Goal: Feedback & Contribution: Submit feedback/report problem

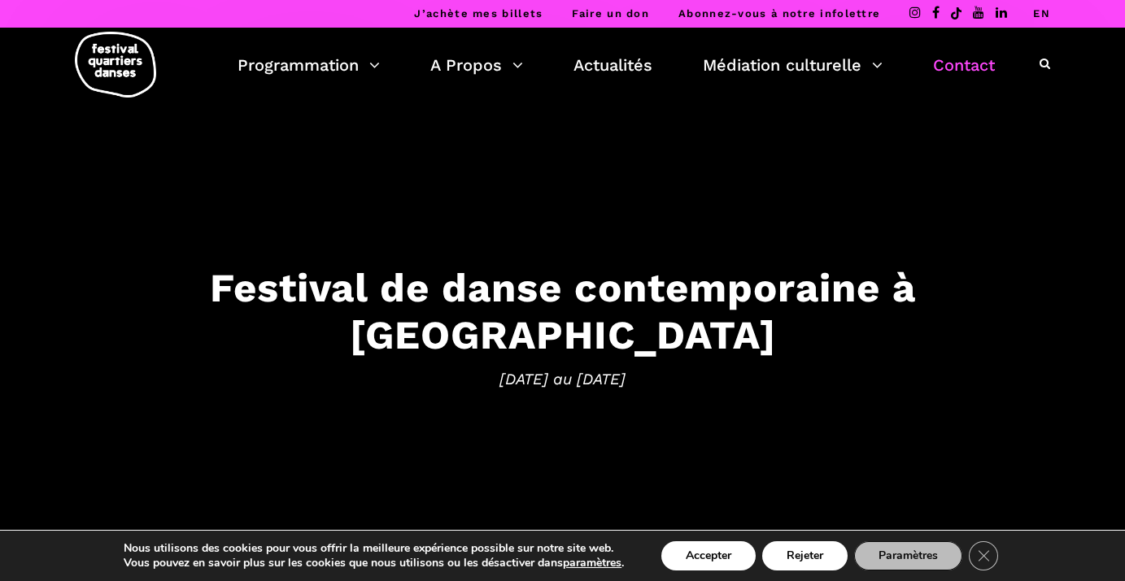
click at [959, 72] on link "Contact" at bounding box center [964, 65] width 62 height 28
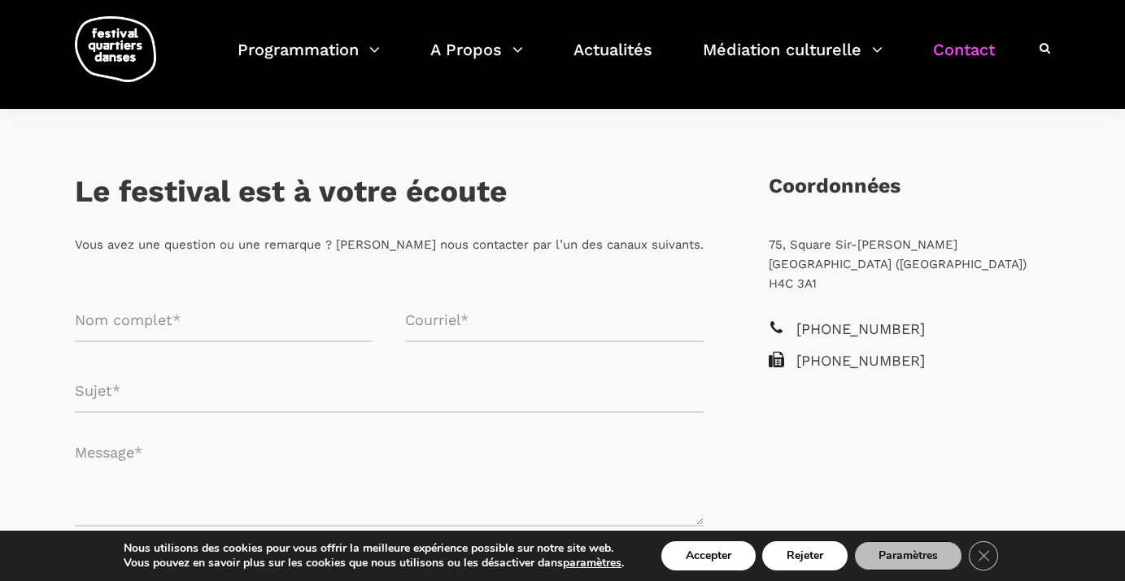
scroll to position [290, 0]
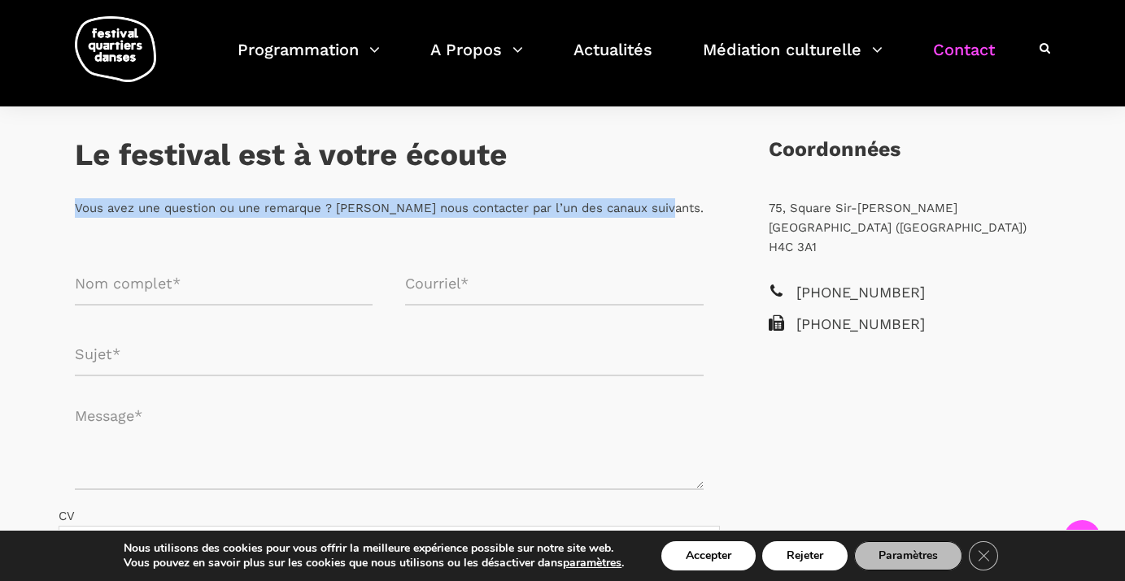
drag, startPoint x: 665, startPoint y: 202, endPoint x: 49, endPoint y: 207, distance: 616.4
click at [49, 207] on div "Le festival est à votre écoute Vous avez une question ou une remarque ? [PERSON…" at bounding box center [389, 462] width 694 height 731
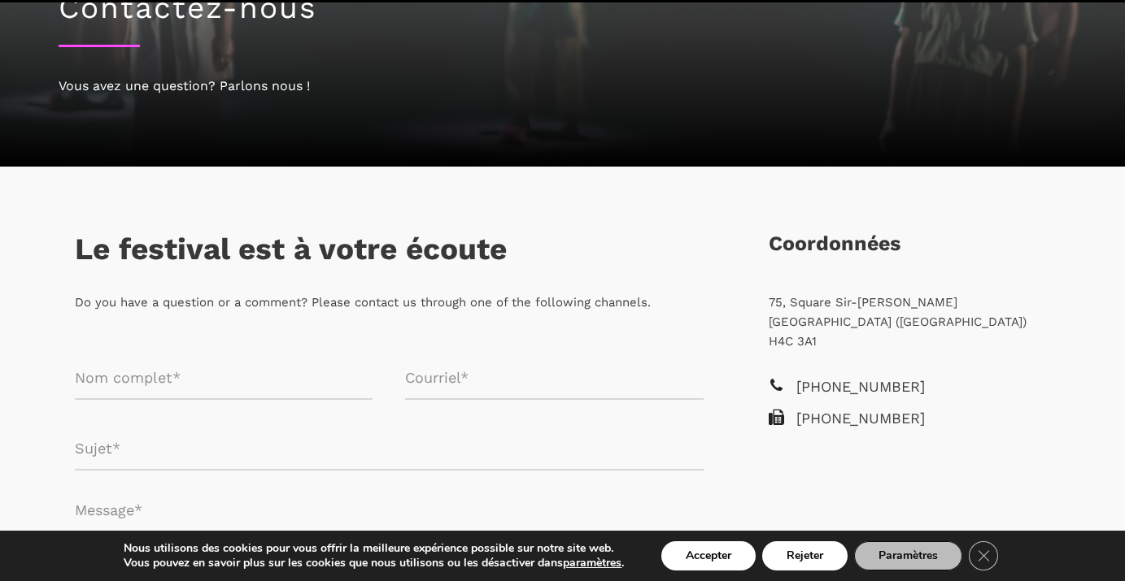
scroll to position [216, 0]
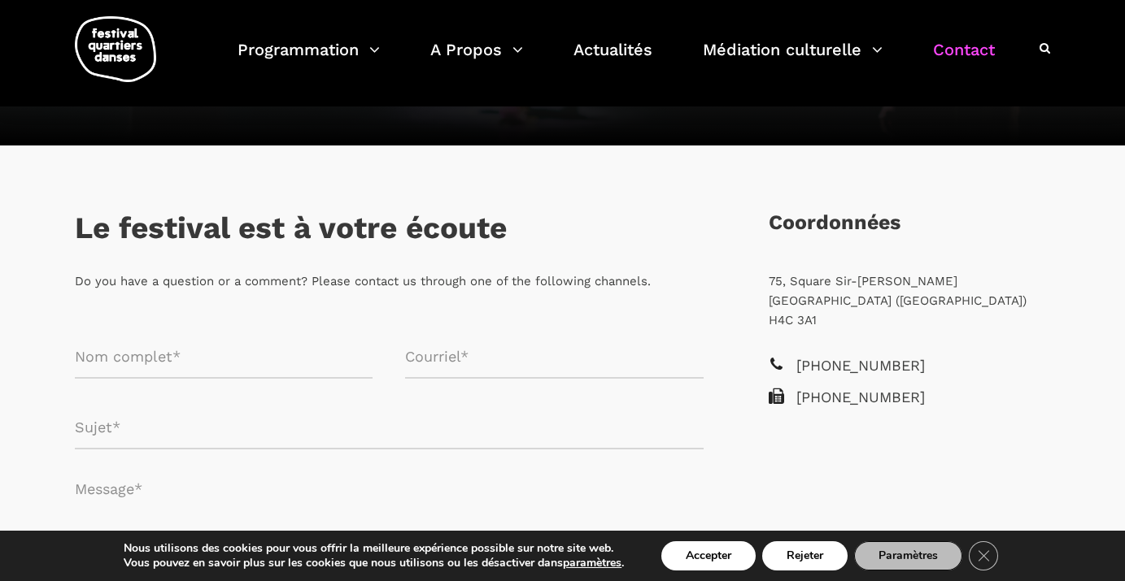
click at [247, 359] on input "Formulaire de contact" at bounding box center [224, 357] width 298 height 43
type input "Victoria Steer"
type input "vsteer@chgroup.ca"
click at [377, 423] on input "Formulaire de contact" at bounding box center [389, 428] width 629 height 43
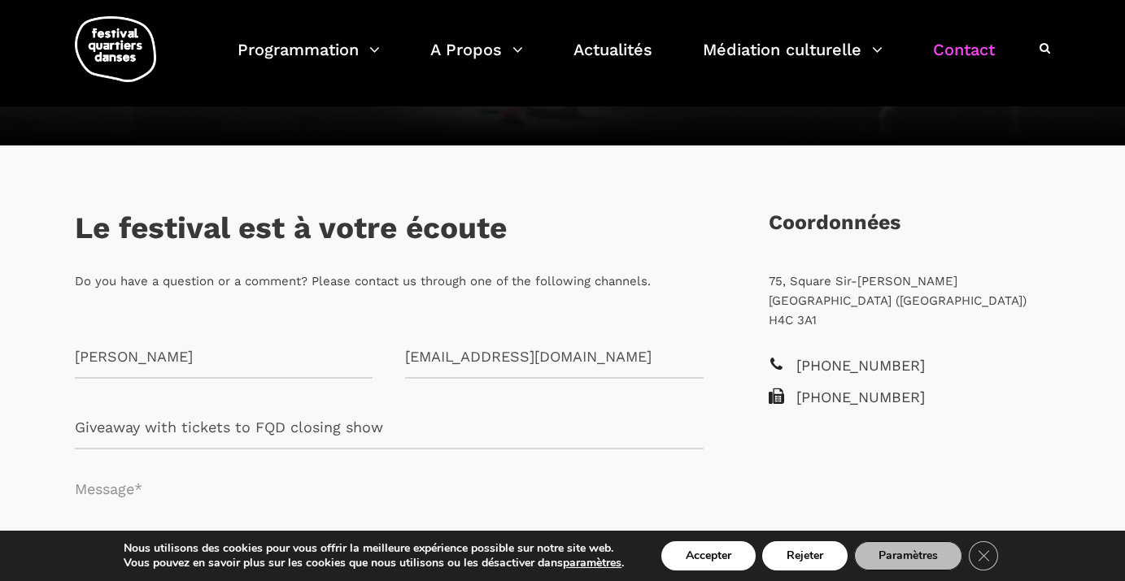
click at [172, 428] on input "Giveaway with tickets to FQD closing show" at bounding box center [389, 428] width 629 height 43
click at [160, 428] on input "Giveaway with tickets to FQD closing show" at bounding box center [389, 428] width 629 height 43
click at [161, 428] on input "Giveaway with tickets to FQD closing show" at bounding box center [389, 428] width 629 height 43
click at [75, 432] on input "Giveaway offering tickets to FQD closing show" at bounding box center [389, 428] width 629 height 43
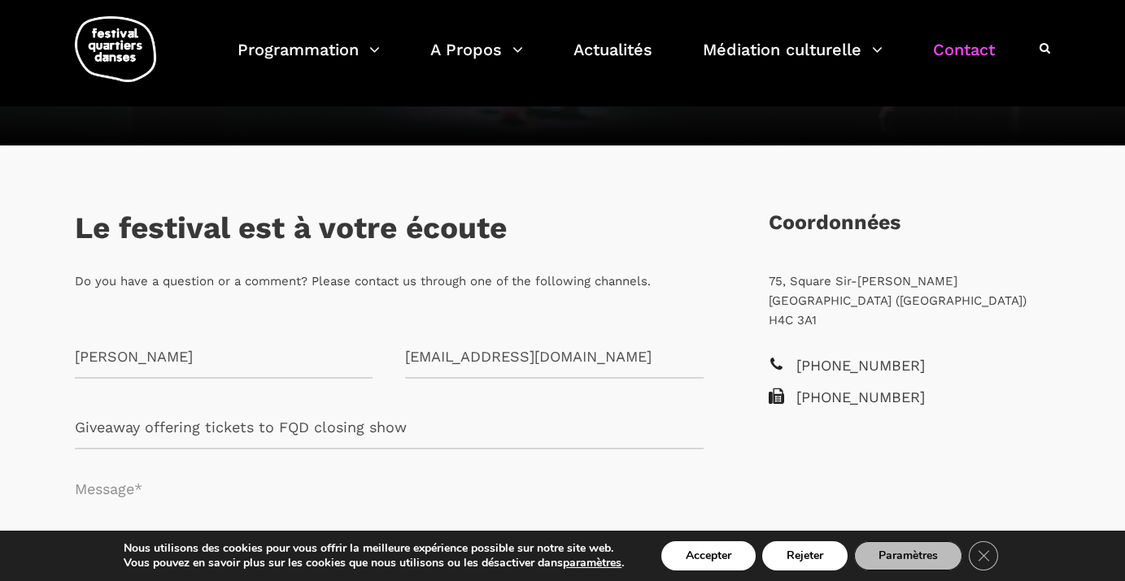
click at [435, 424] on input "Giveaway offering tickets to FQD closing show" at bounding box center [389, 428] width 629 height 43
drag, startPoint x: 84, startPoint y: 426, endPoint x: 63, endPoint y: 426, distance: 21.1
click at [63, 426] on div "Giveaway offering tickets to FQD closing show" at bounding box center [389, 428] width 661 height 43
click at [222, 426] on input "Instagram Giveaway offering tickets to FQD closing show" at bounding box center [389, 428] width 629 height 43
click at [642, 428] on input "Instagram Giveaway from Charton Hobbs offering tickets to FQD closing show" at bounding box center [389, 428] width 629 height 43
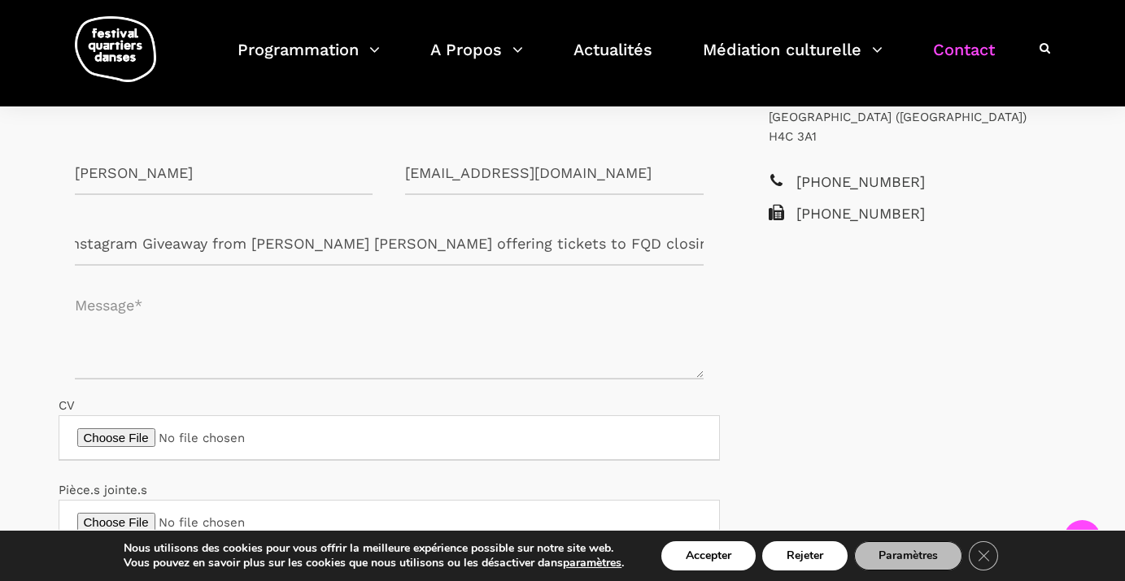
scroll to position [403, 0]
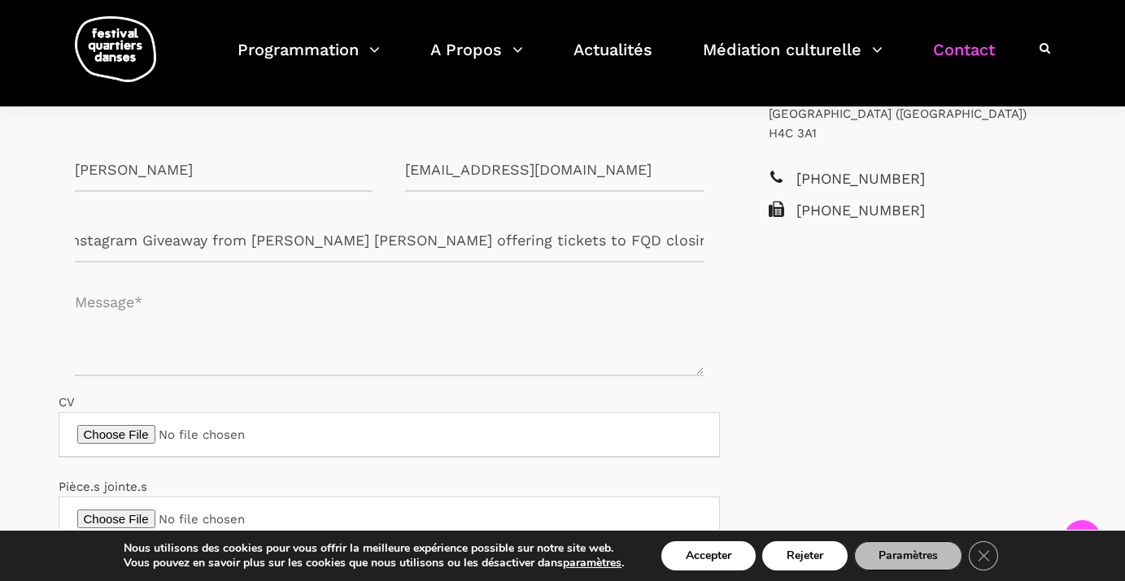
type input "Instagram Giveaway from Charton Hobbs offering tickets to FQD closing show - Pr…"
click at [318, 333] on textarea "Formulaire de contact" at bounding box center [389, 328] width 629 height 98
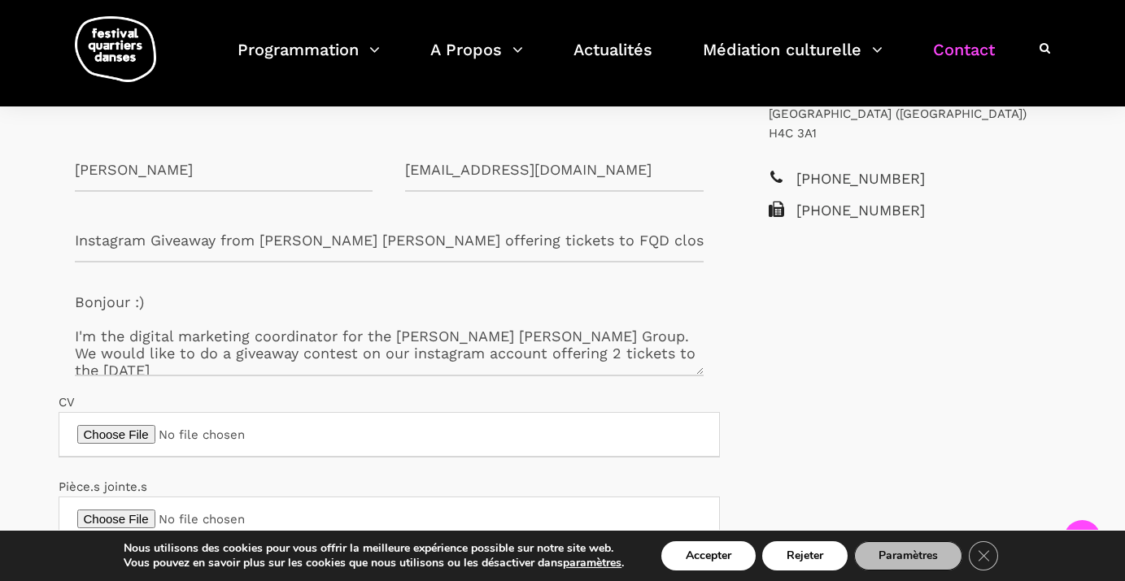
scroll to position [4, 0]
paste textarea "Street Dance from [GEOGRAPHIC_DATA] to [GEOGRAPHIC_DATA]"
click at [137, 370] on textarea "Bonjour :) I'm the digital marketing coordinator for the Charton Hobbs Group. W…" at bounding box center [389, 328] width 629 height 98
click at [481, 368] on textarea "Bonjour :) I'm the digital marketing coordinator for the Charton Hobbs Group. W…" at bounding box center [389, 328] width 629 height 98
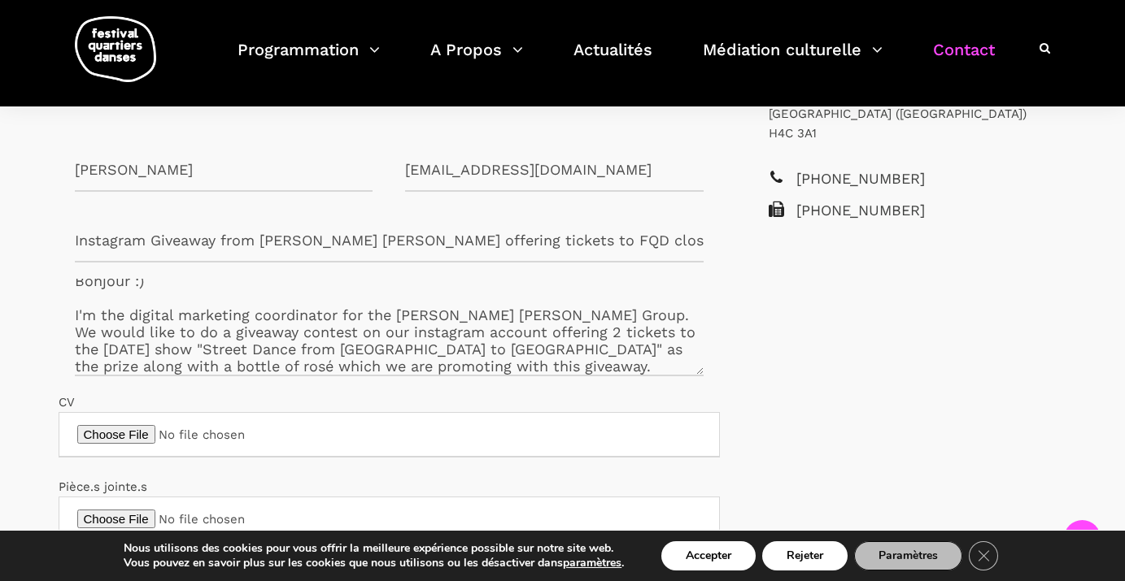
scroll to position [0, 9]
drag, startPoint x: 651, startPoint y: 240, endPoint x: 838, endPoint y: 246, distance: 187.2
click at [838, 246] on div "Le festival est à votre écoute Do you have a question or a comment? Please cont…" at bounding box center [562, 348] width 1073 height 731
click at [466, 369] on textarea "Bonjour :) I'm the digital marketing coordinator for the Charton Hobbs Group. W…" at bounding box center [389, 328] width 629 height 98
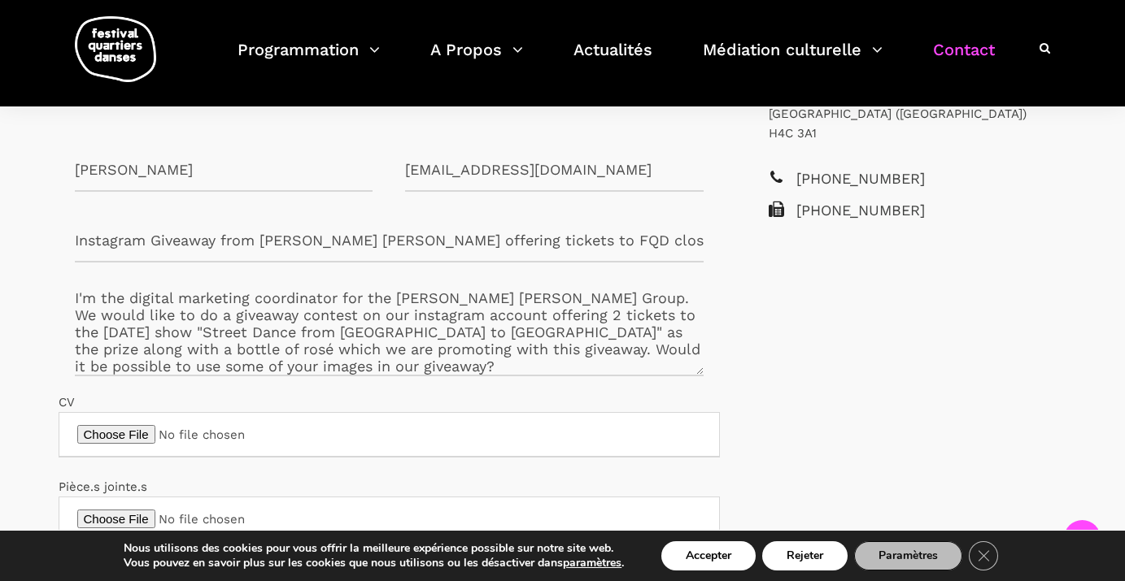
click at [202, 368] on textarea "Bonjour :) I'm the digital marketing coordinator for the Charton Hobbs Group. W…" at bounding box center [389, 328] width 629 height 98
click at [303, 369] on textarea "Bonjour :) I'm the digital marketing coordinator for the Charton Hobbs Group. W…" at bounding box center [389, 328] width 629 height 98
click at [657, 364] on textarea "Bonjour :) I'm the digital marketing coordinator for the Charton Hobbs Group. W…" at bounding box center [389, 328] width 629 height 98
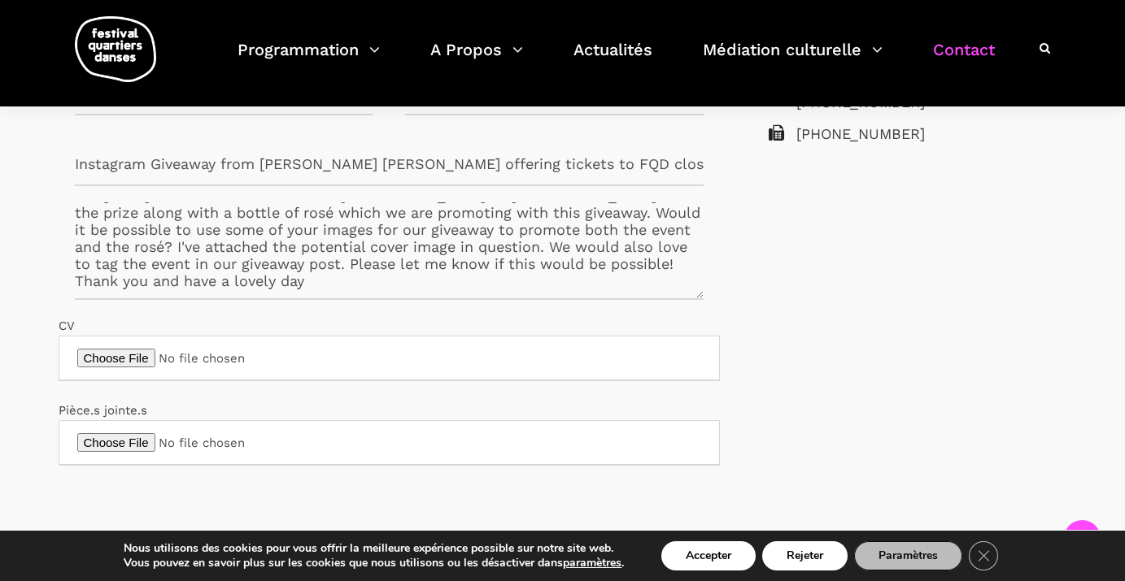
scroll to position [104, 0]
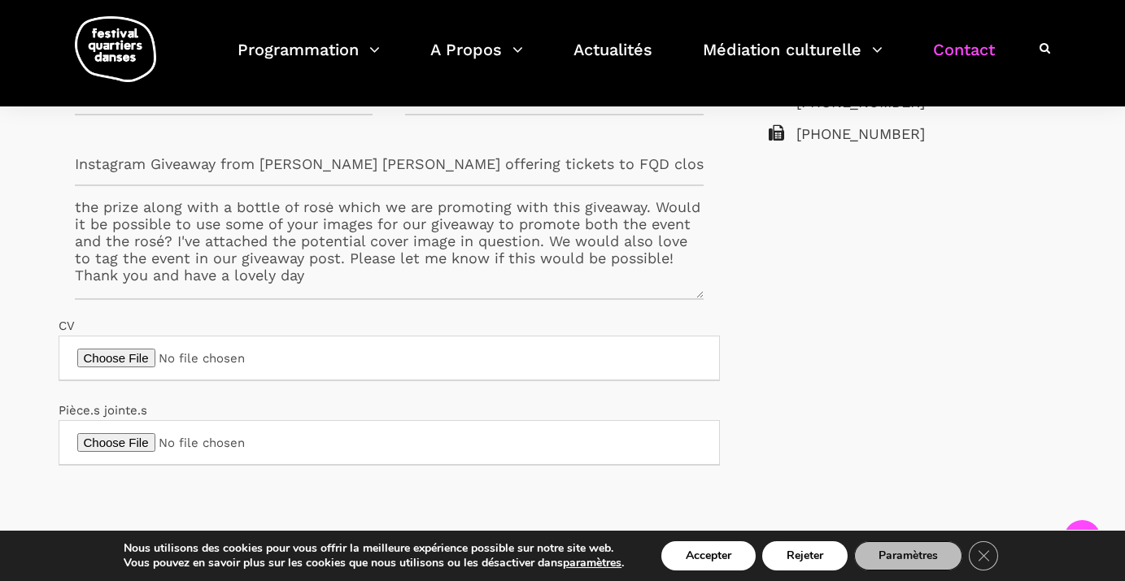
click at [570, 258] on textarea "Bonjour :) I'm the digital marketing coordinator for the Charton Hobbs Group. W…" at bounding box center [389, 251] width 629 height 98
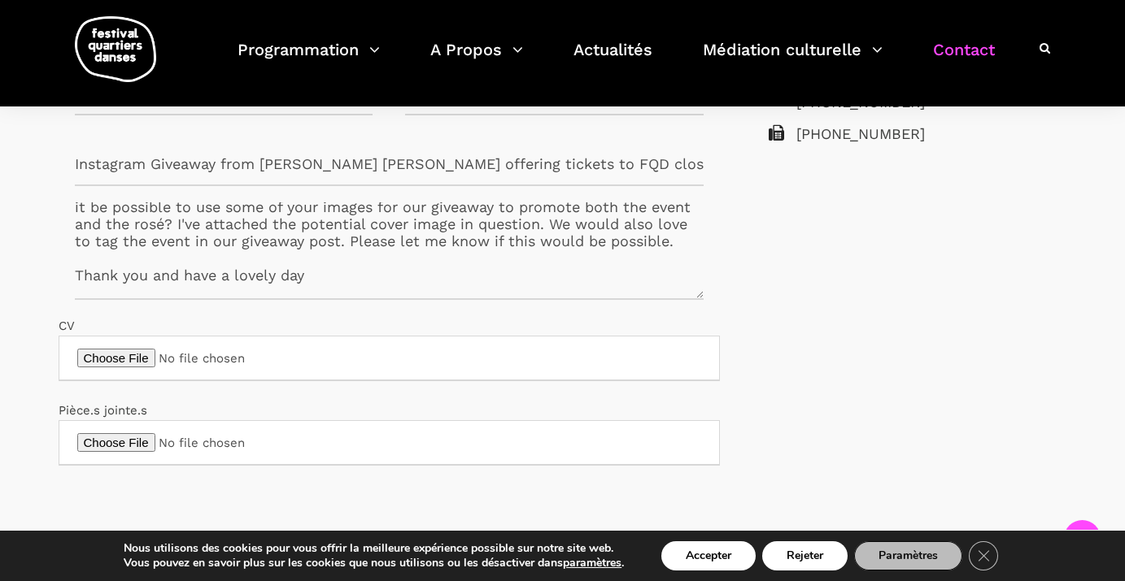
click at [317, 274] on textarea "Bonjour :) I'm the digital marketing coordinator for the Charton Hobbs Group. W…" at bounding box center [389, 251] width 629 height 98
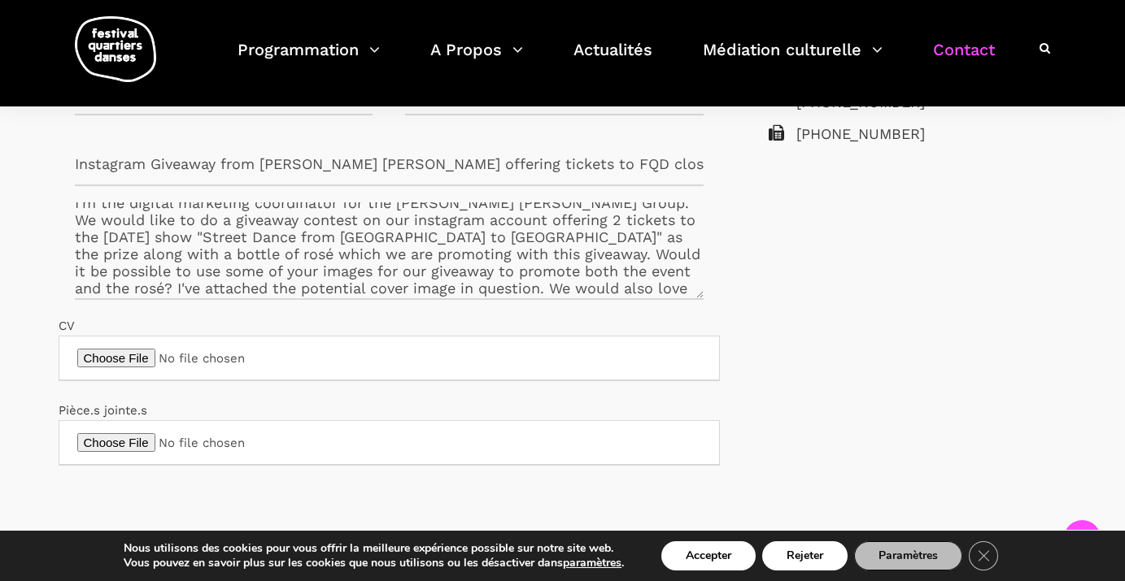
scroll to position [60, 0]
click at [89, 234] on textarea "Bonjour :) I'm the digital marketing coordinator for the Charton Hobbs Group. W…" at bounding box center [389, 251] width 629 height 98
click at [560, 235] on textarea "Bonjour :) I'm the digital marketing coordinator for the Charton Hobbs Group. W…" at bounding box center [389, 251] width 629 height 98
click at [564, 239] on textarea "Bonjour :) I'm the digital marketing coordinator for the Charton Hobbs Group. W…" at bounding box center [389, 251] width 629 height 98
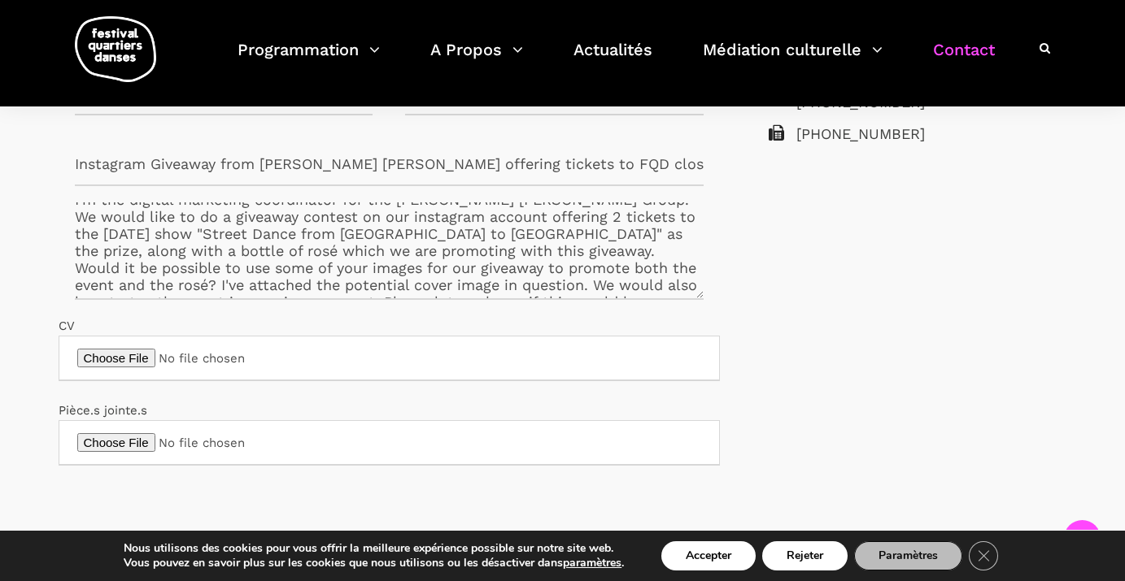
click at [174, 253] on textarea "Bonjour :) I'm the digital marketing coordinator for the Charton Hobbs Group. W…" at bounding box center [389, 251] width 629 height 98
drag, startPoint x: 486, startPoint y: 254, endPoint x: 515, endPoint y: 268, distance: 31.6
click at [485, 254] on textarea "Bonjour :) I'm the digital marketing coordinator for the Charton Hobbs Group. W…" at bounding box center [389, 251] width 629 height 98
click at [503, 248] on textarea "Bonjour :) I'm the digital marketing coordinator for the Charton Hobbs Group. W…" at bounding box center [389, 251] width 629 height 98
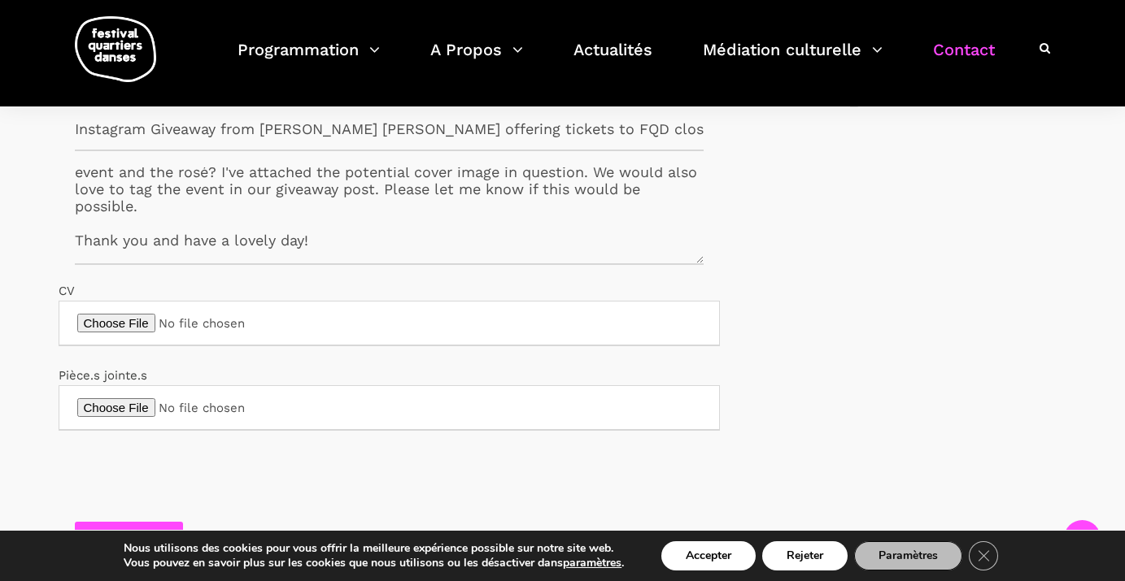
scroll to position [519, 0]
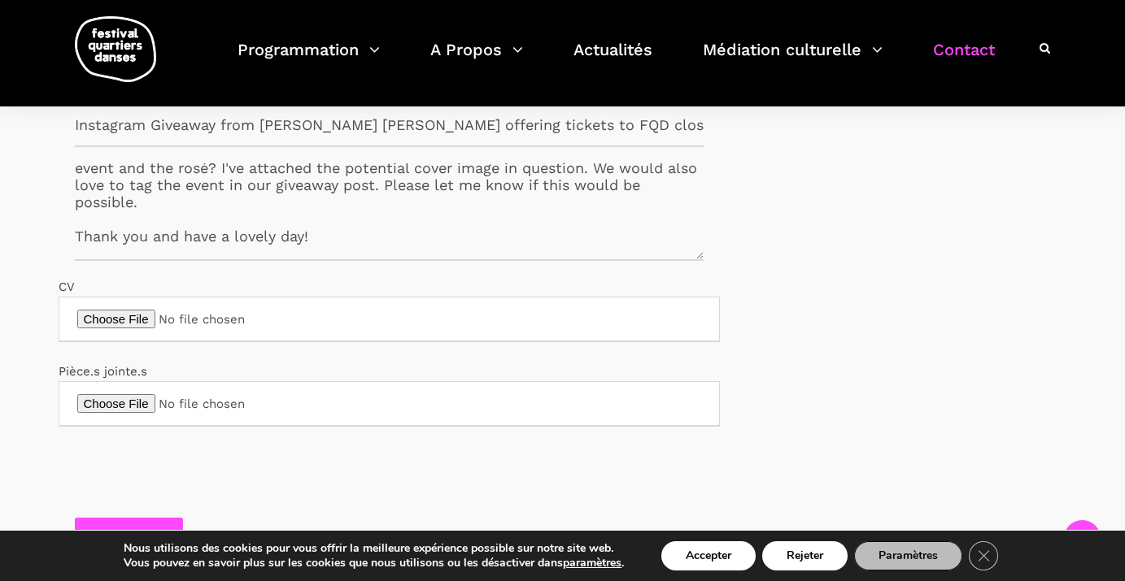
drag, startPoint x: 215, startPoint y: 207, endPoint x: 626, endPoint y: 191, distance: 411.8
click at [626, 191] on textarea "Bonjour :) I'm the digital marketing coordinator for the Charton Hobbs Group. W…" at bounding box center [389, 212] width 629 height 98
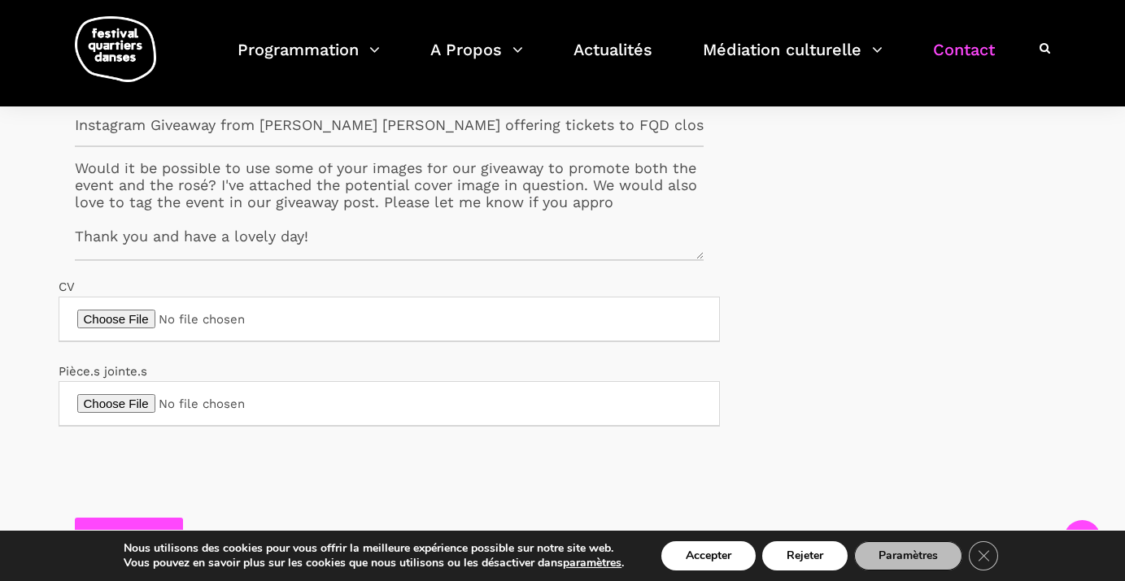
scroll to position [155, 0]
type textarea "Bonjour :) I'm the digital marketing coordinator for the Charton Hobbs Group. W…"
click at [139, 317] on input "CV" at bounding box center [389, 320] width 661 height 46
click at [136, 318] on input "CV" at bounding box center [389, 320] width 661 height 46
type input "C:\fakepath\1.png"
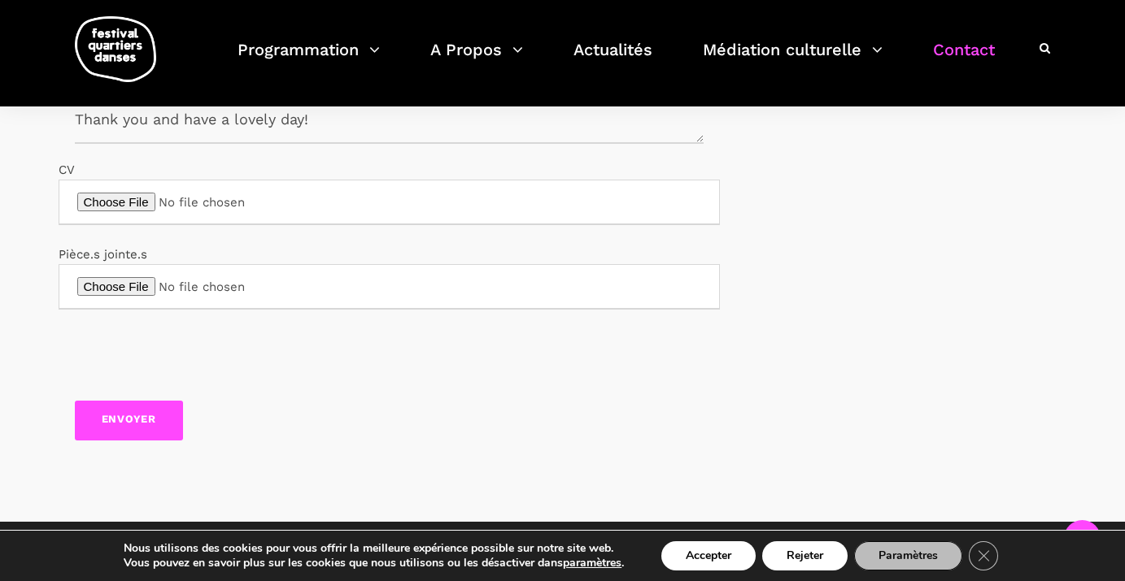
scroll to position [636, 0]
drag, startPoint x: 177, startPoint y: 245, endPoint x: 29, endPoint y: 258, distance: 148.6
click at [29, 258] on div "Le festival est à votre écoute Do you have a question or a comment? Please cont…" at bounding box center [562, 115] width 1073 height 731
click at [141, 202] on input "CV" at bounding box center [389, 203] width 661 height 46
click at [189, 205] on input "CV" at bounding box center [389, 203] width 661 height 46
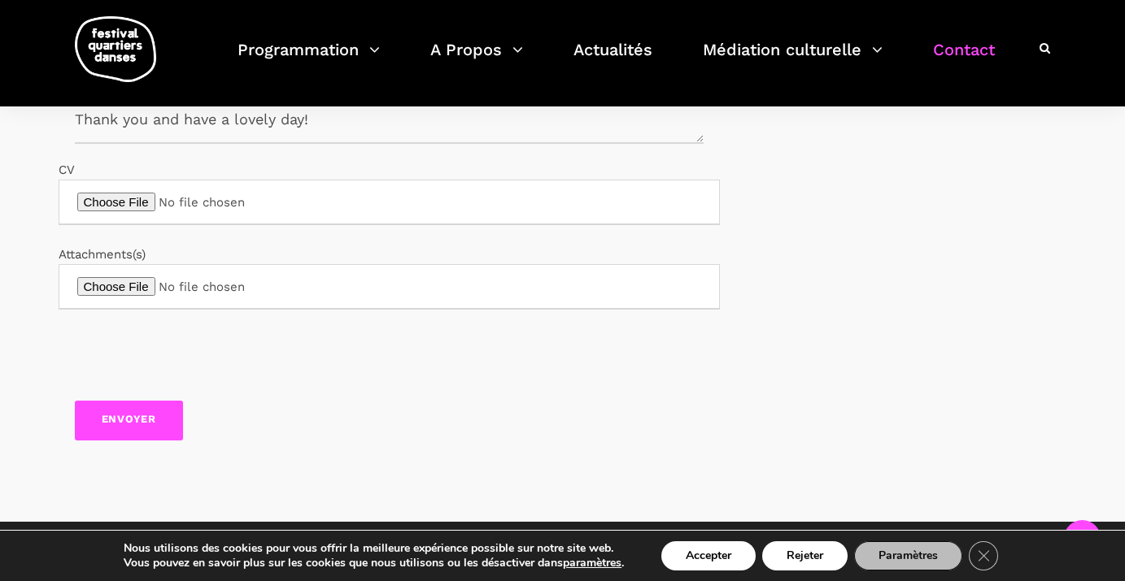
click at [131, 283] on input "Formulaire de contact" at bounding box center [389, 287] width 661 height 46
type input "C:\fakepath\1.png"
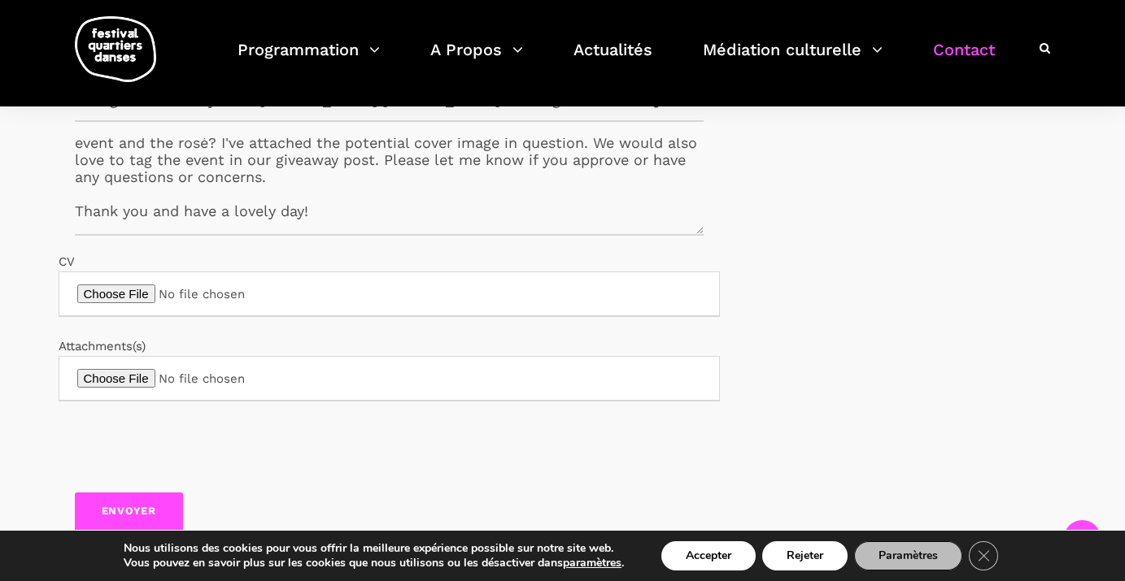
scroll to position [625, 0]
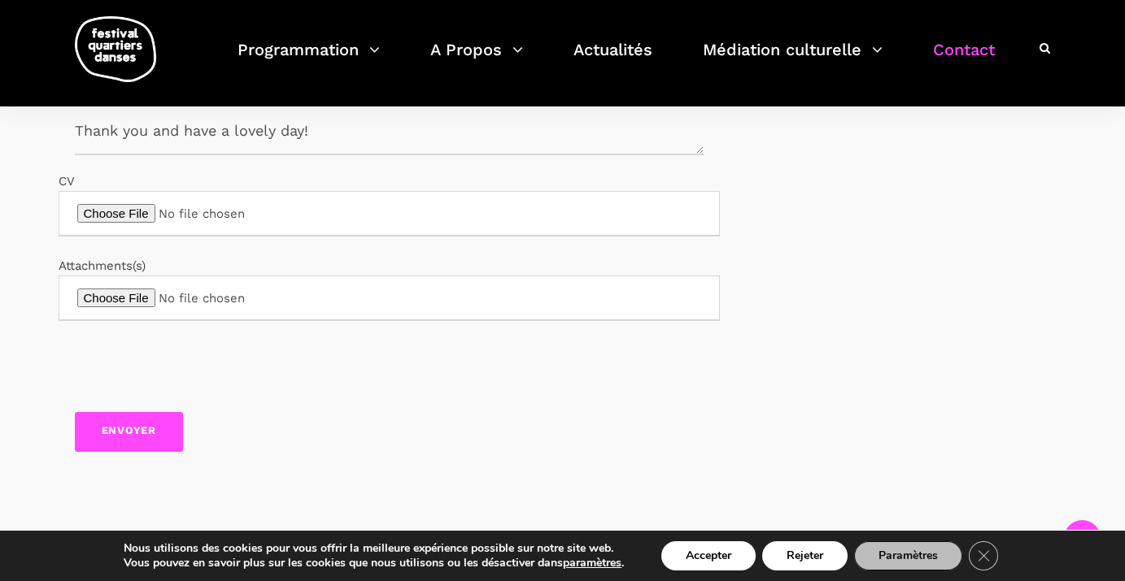
click at [134, 429] on input "Envoyer" at bounding box center [129, 432] width 109 height 40
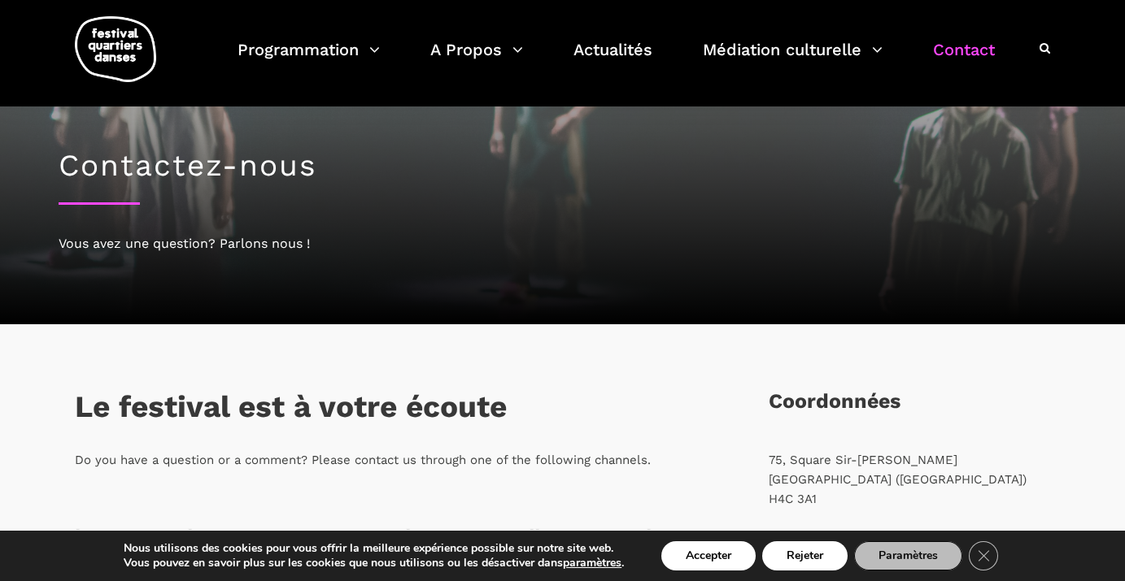
scroll to position [0, 0]
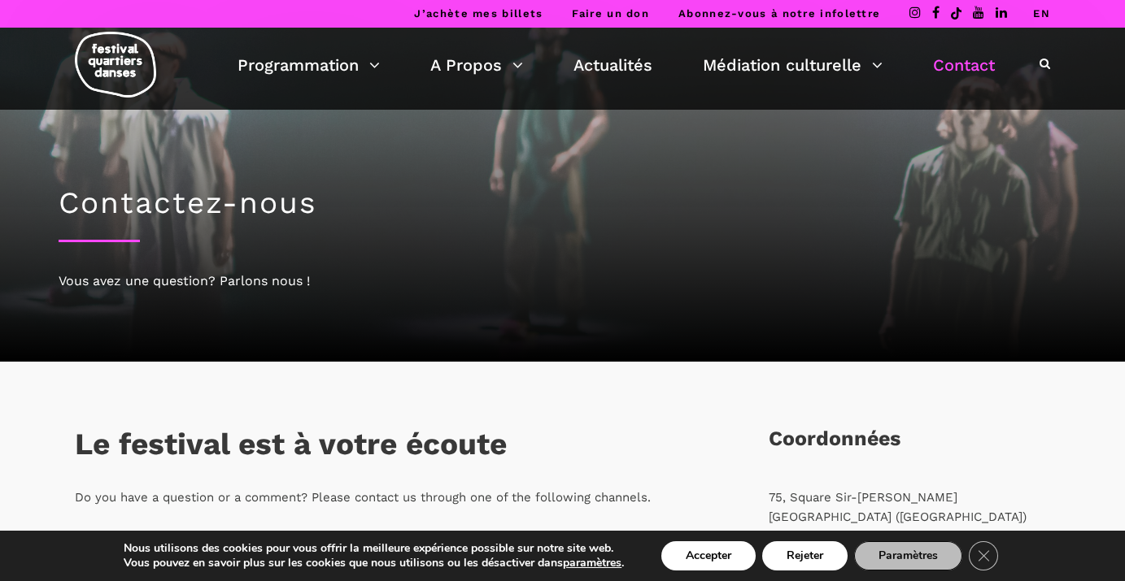
click at [922, 16] on link at bounding box center [920, 14] width 23 height 17
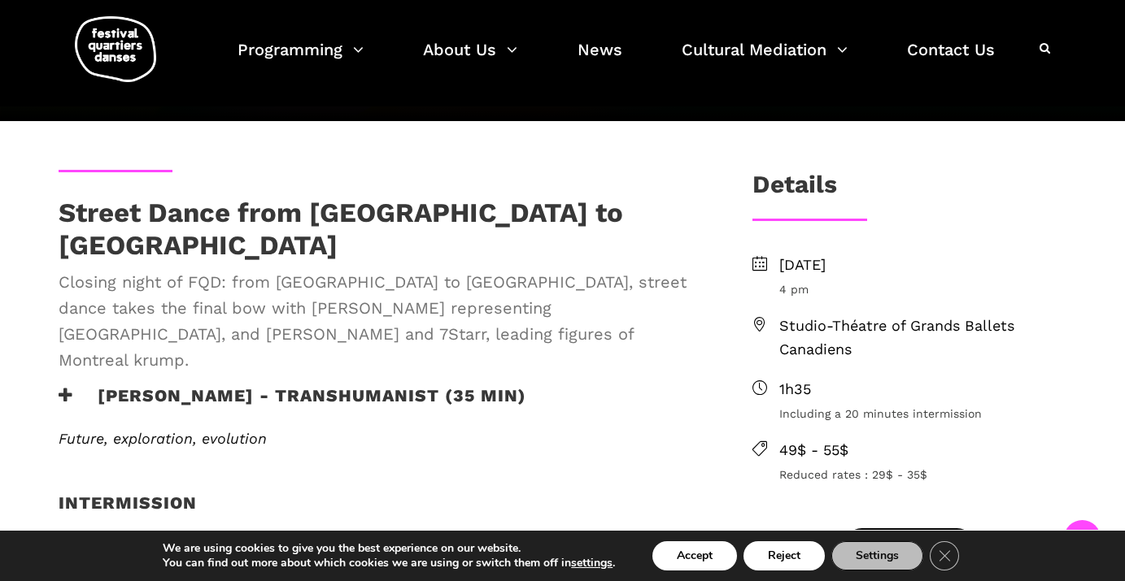
scroll to position [355, 0]
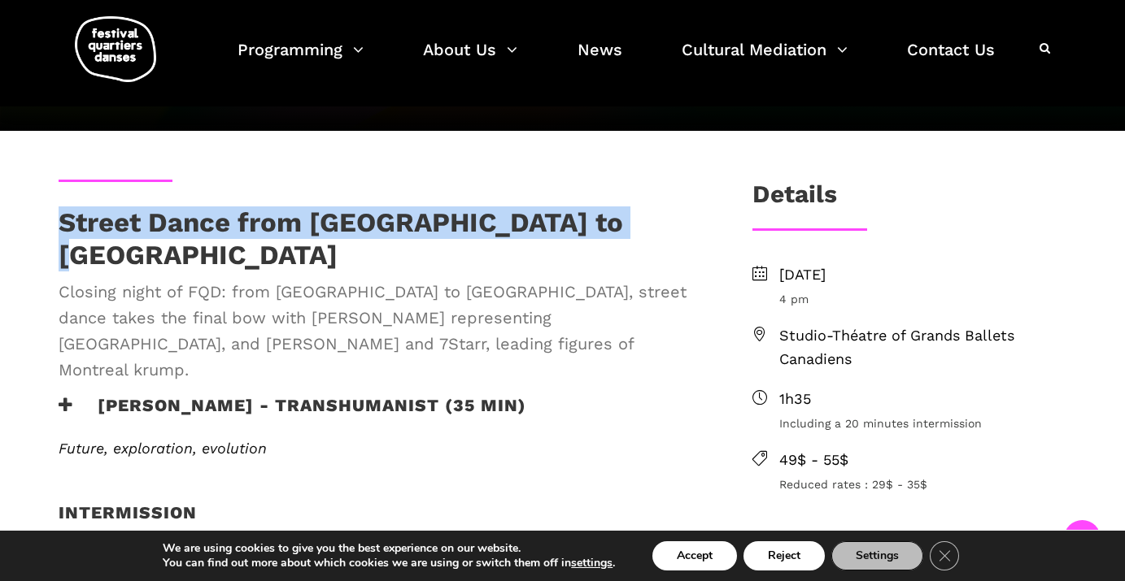
drag, startPoint x: 50, startPoint y: 222, endPoint x: 635, endPoint y: 229, distance: 585.5
click at [635, 229] on div "Street Dance from [GEOGRAPHIC_DATA] to [GEOGRAPHIC_DATA] Closing night of FQD: …" at bounding box center [378, 301] width 673 height 189
copy h1 "Street Dance from [GEOGRAPHIC_DATA] to [GEOGRAPHIC_DATA]"
